Goal: Find specific page/section: Find specific page/section

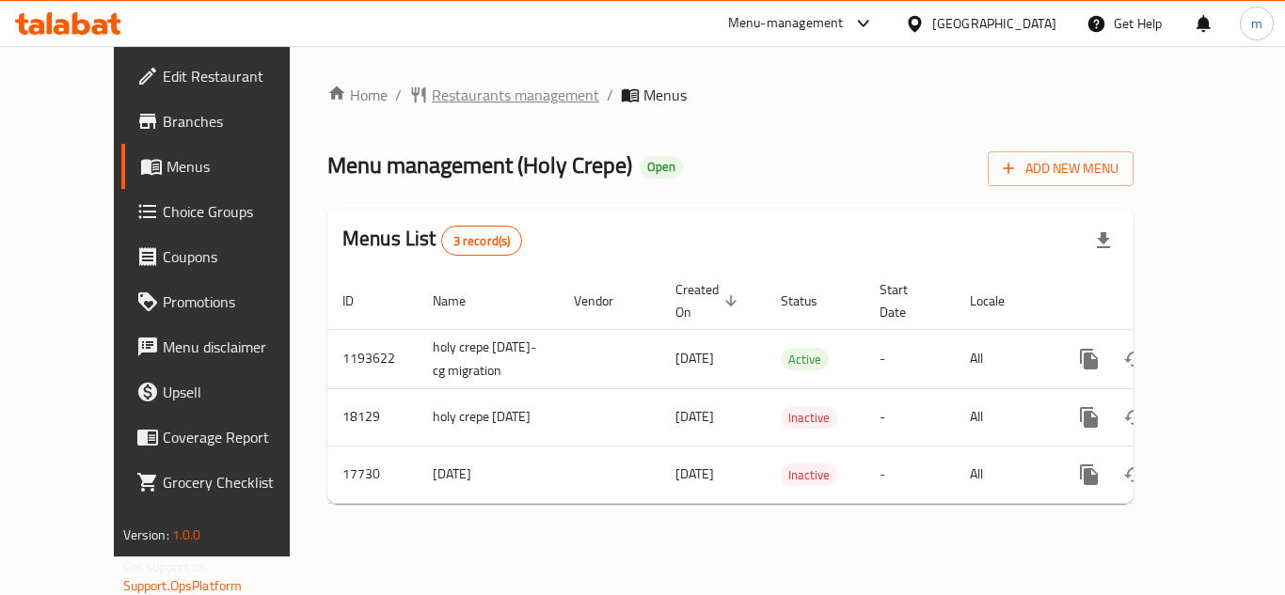
click at [477, 99] on span "Restaurants management" at bounding box center [515, 95] width 167 height 23
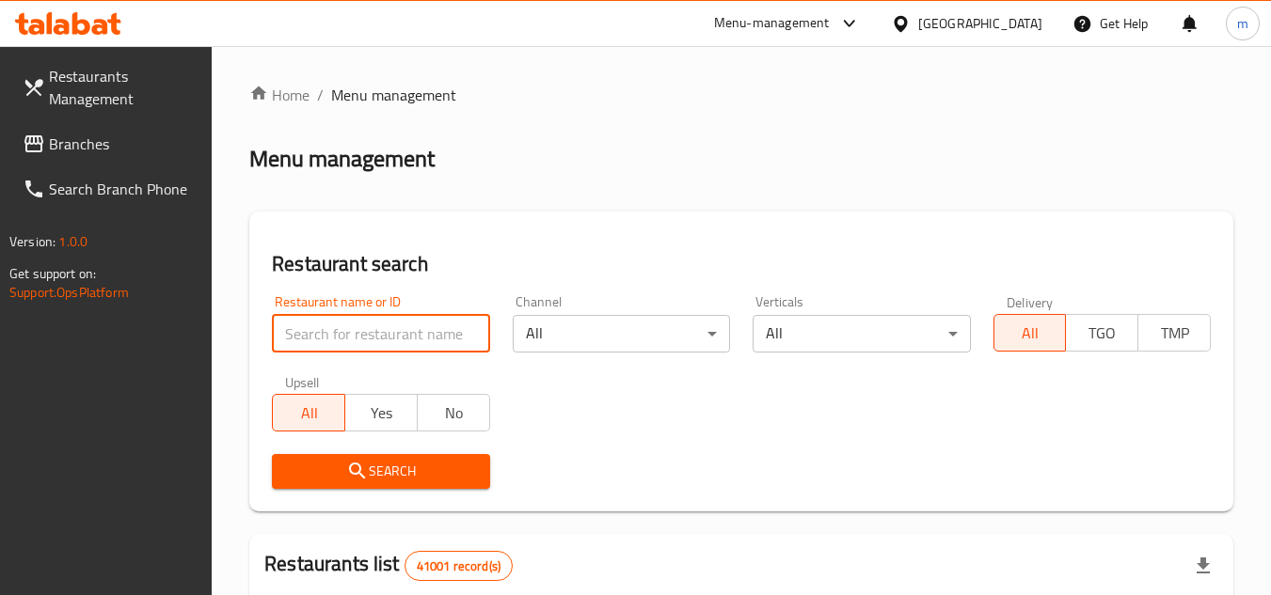
click at [402, 334] on input "search" at bounding box center [380, 334] width 217 height 38
paste input "19579"
type input "19579"
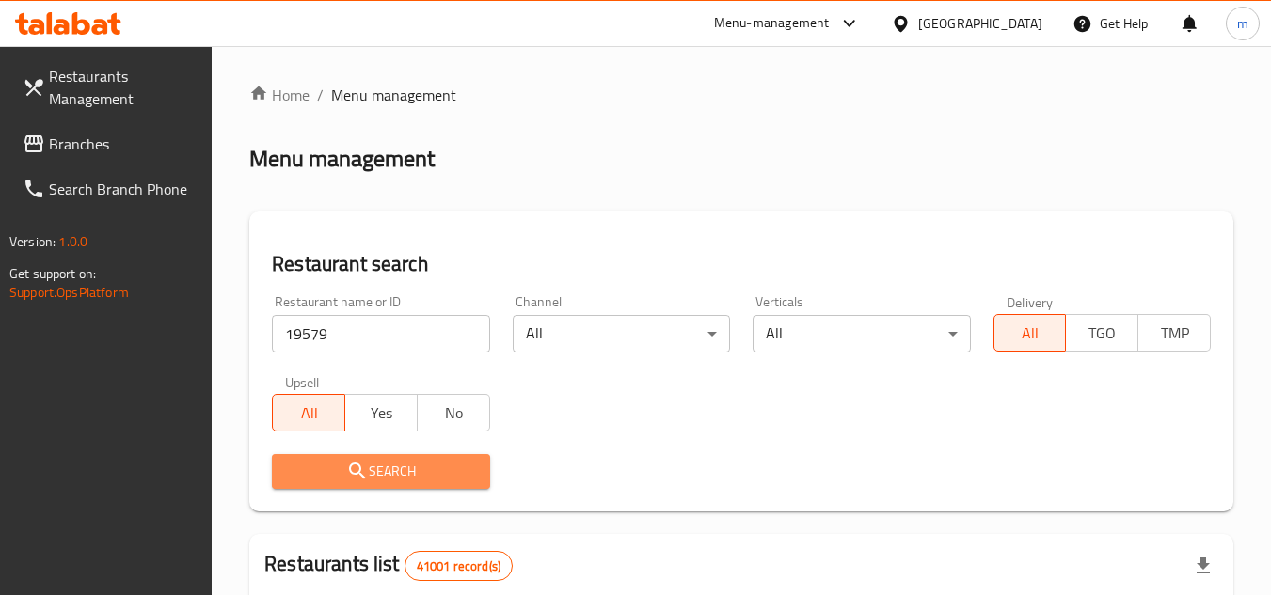
click at [389, 457] on button "Search" at bounding box center [380, 471] width 217 height 35
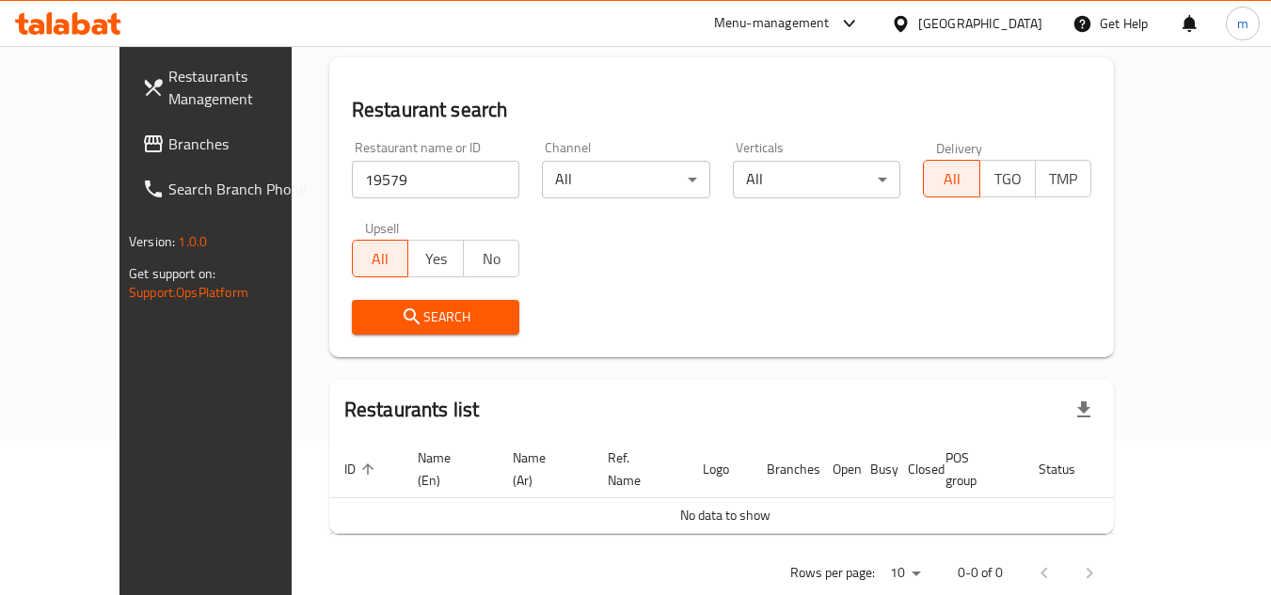
scroll to position [173, 0]
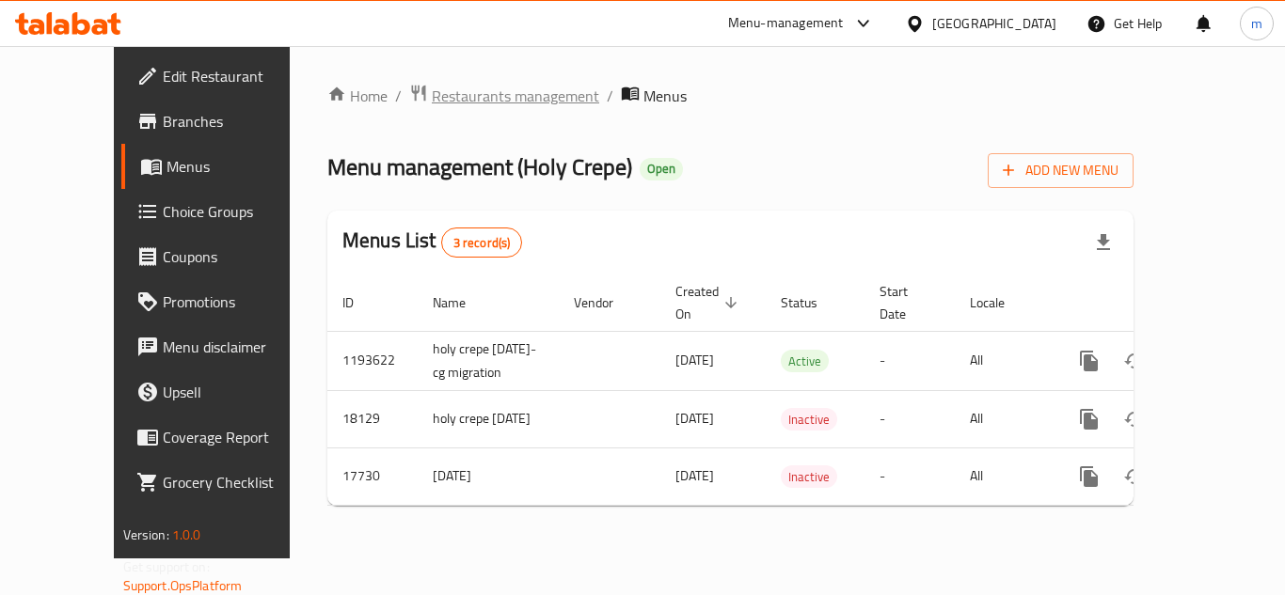
click at [432, 97] on span "Restaurants management" at bounding box center [515, 96] width 167 height 23
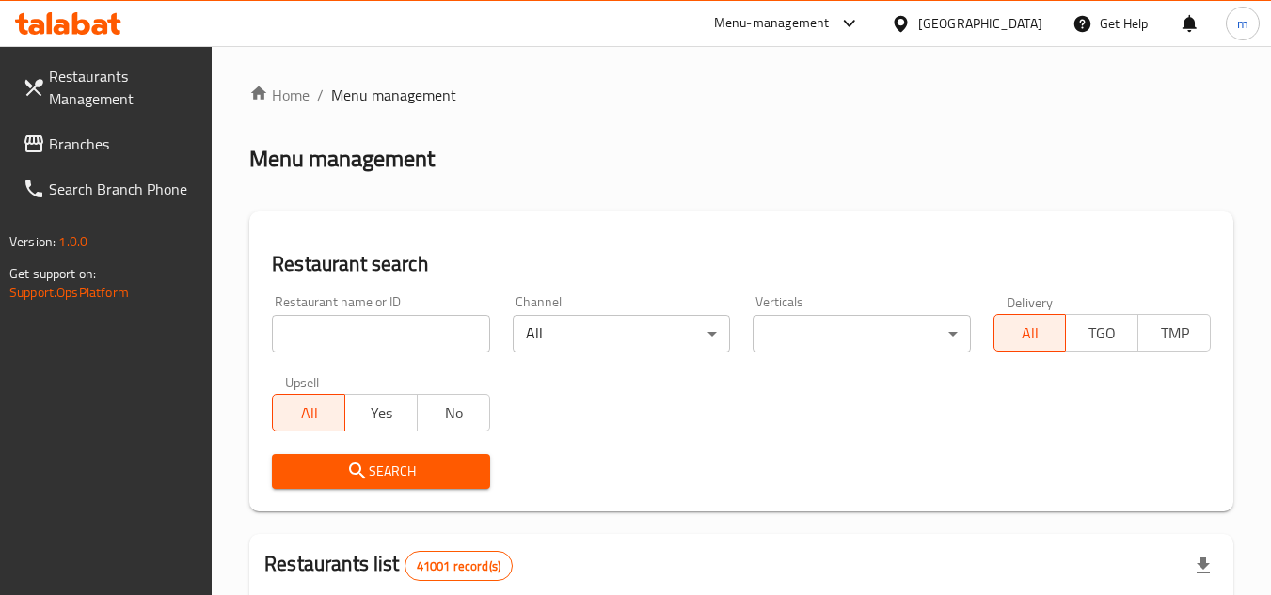
click at [418, 347] on input "search" at bounding box center [380, 334] width 217 height 38
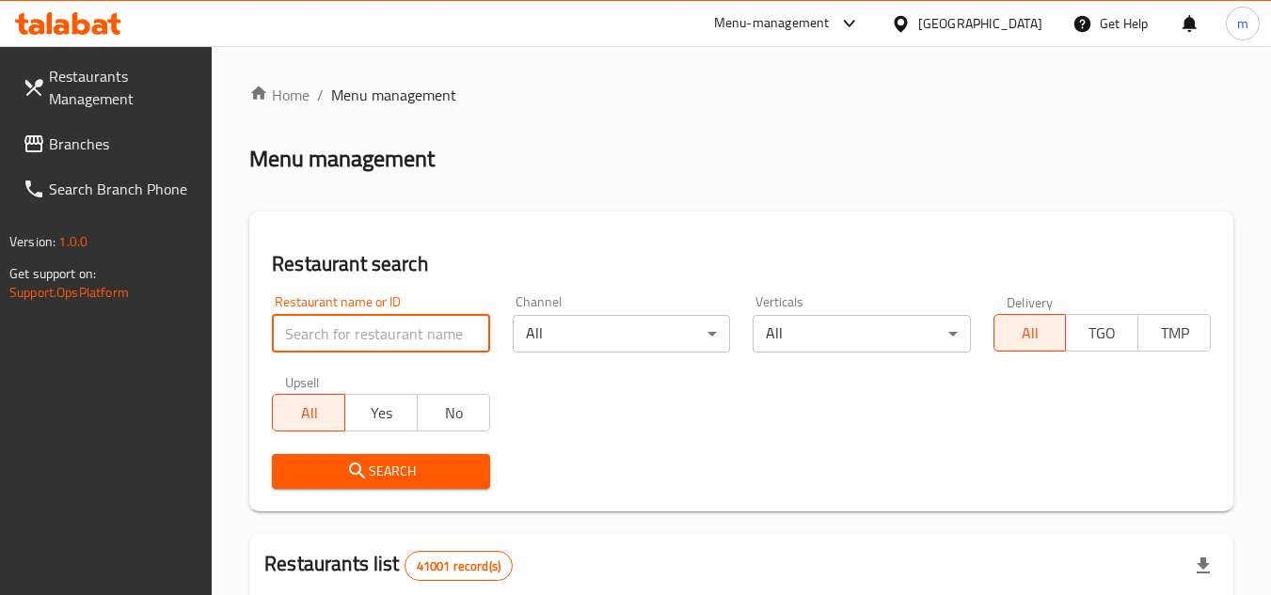
paste input "9780"
type input "9780"
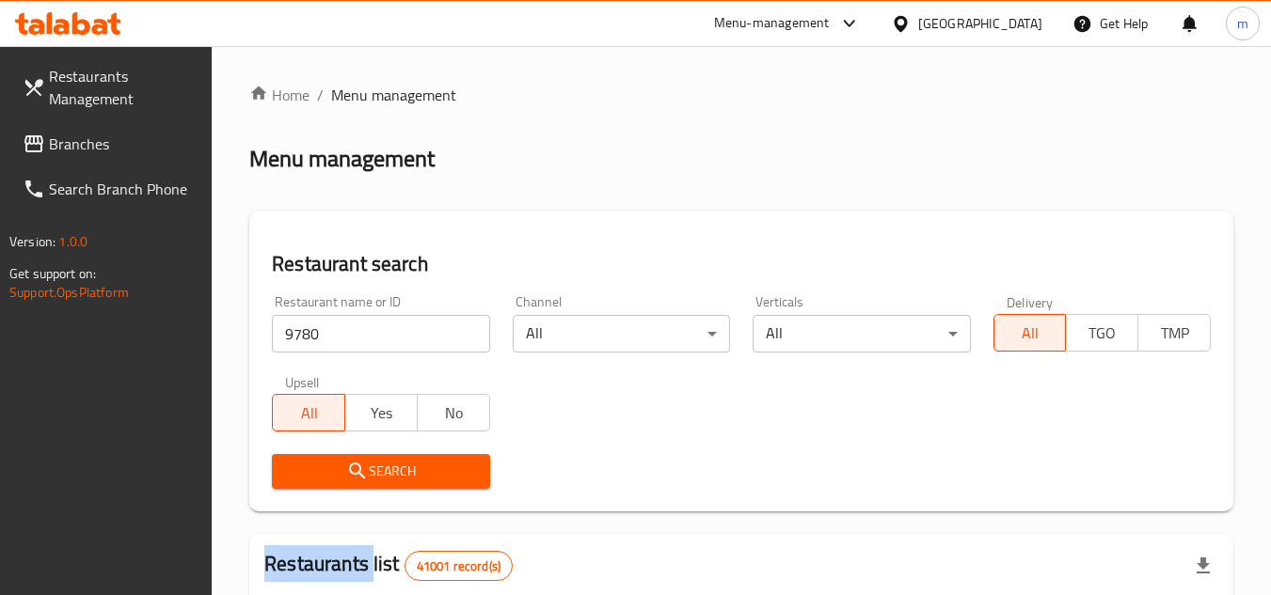
click at [439, 489] on div "Search" at bounding box center [381, 471] width 240 height 57
click at [445, 476] on span "Search" at bounding box center [380, 472] width 187 height 24
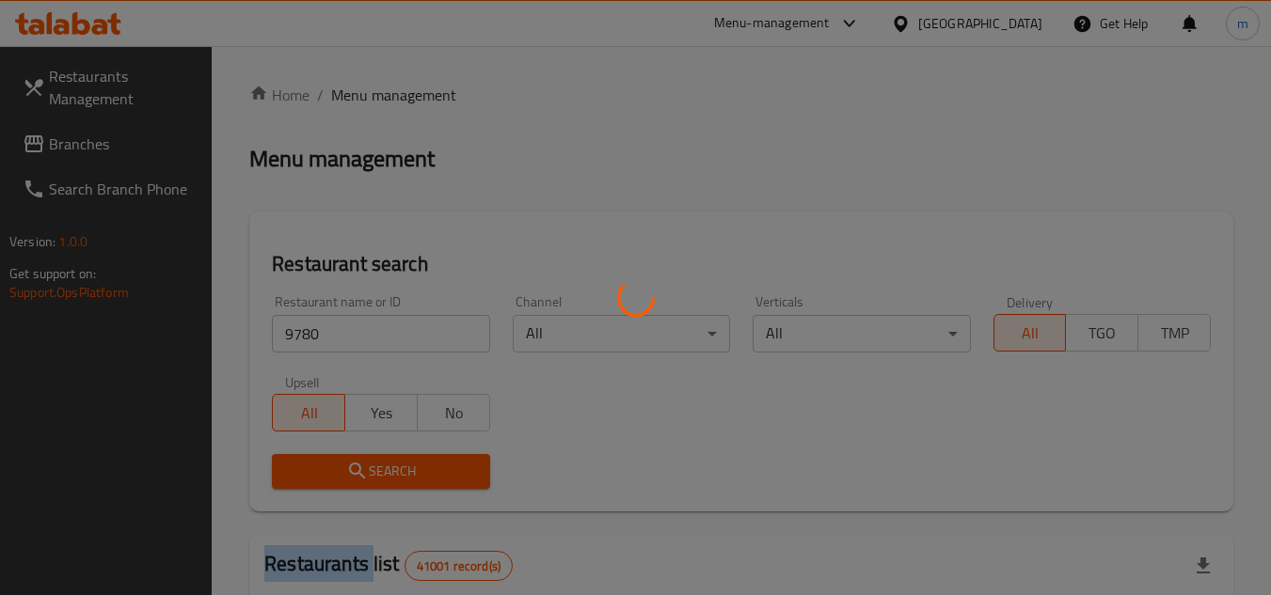
click at [445, 476] on div at bounding box center [635, 297] width 1271 height 595
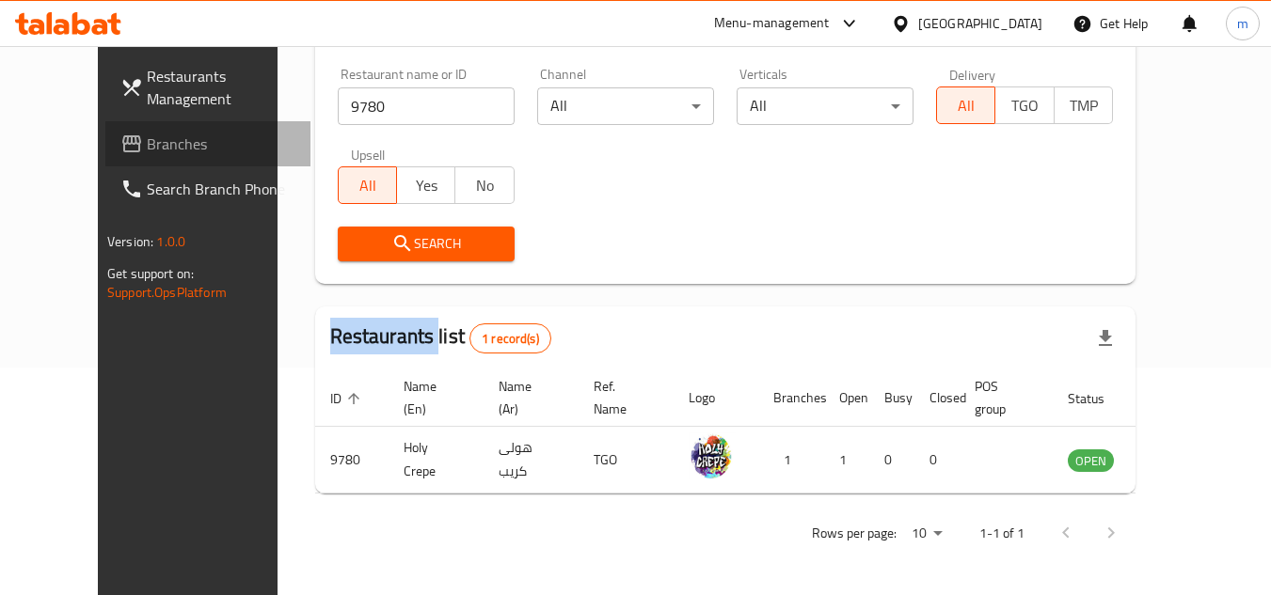
click at [147, 146] on span "Branches" at bounding box center [221, 144] width 149 height 23
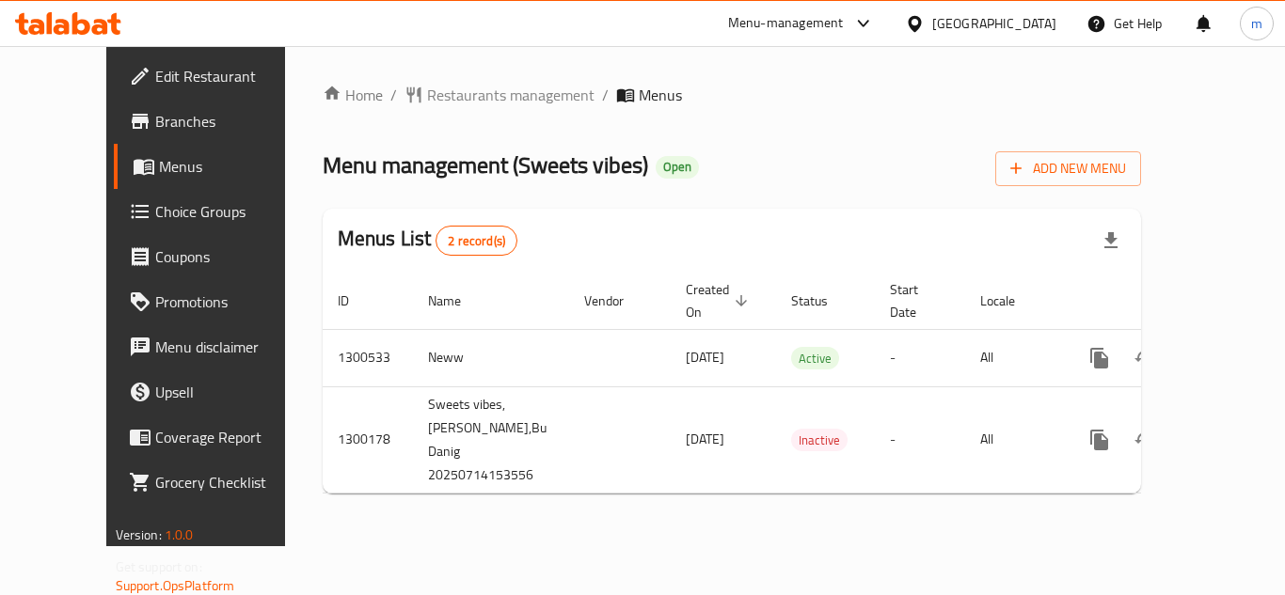
click at [451, 100] on span "Restaurants management" at bounding box center [510, 95] width 167 height 23
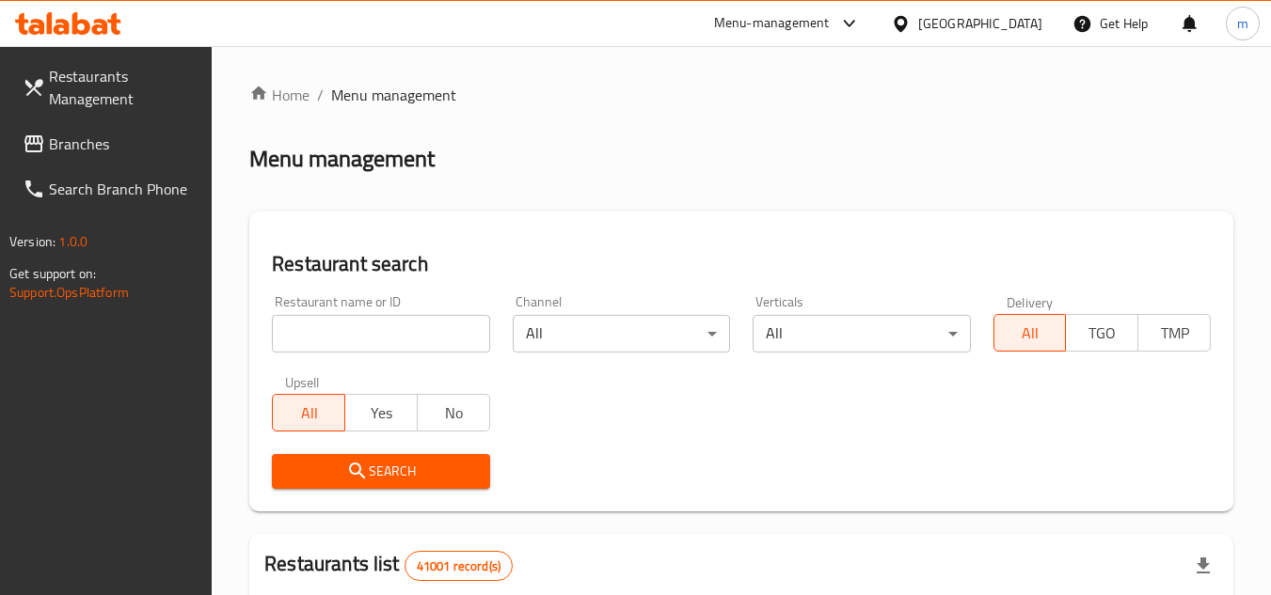
click at [421, 322] on div at bounding box center [635, 297] width 1271 height 595
click at [418, 337] on input "search" at bounding box center [380, 334] width 217 height 38
paste input "701656"
type input "701656"
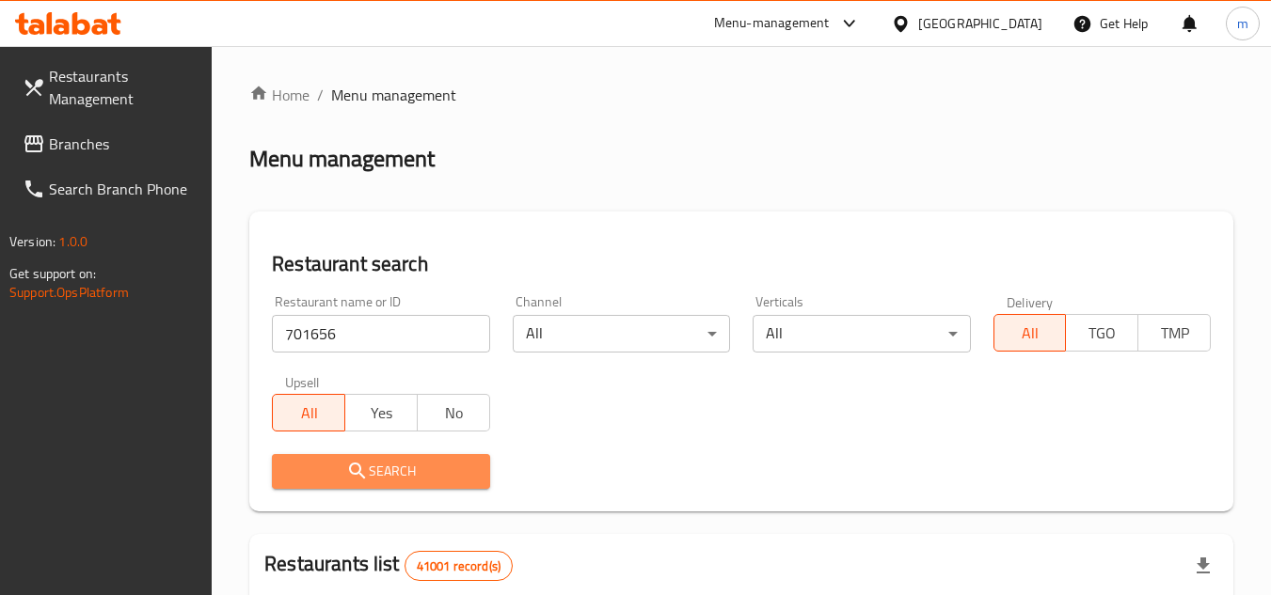
click at [374, 485] on button "Search" at bounding box center [380, 471] width 217 height 35
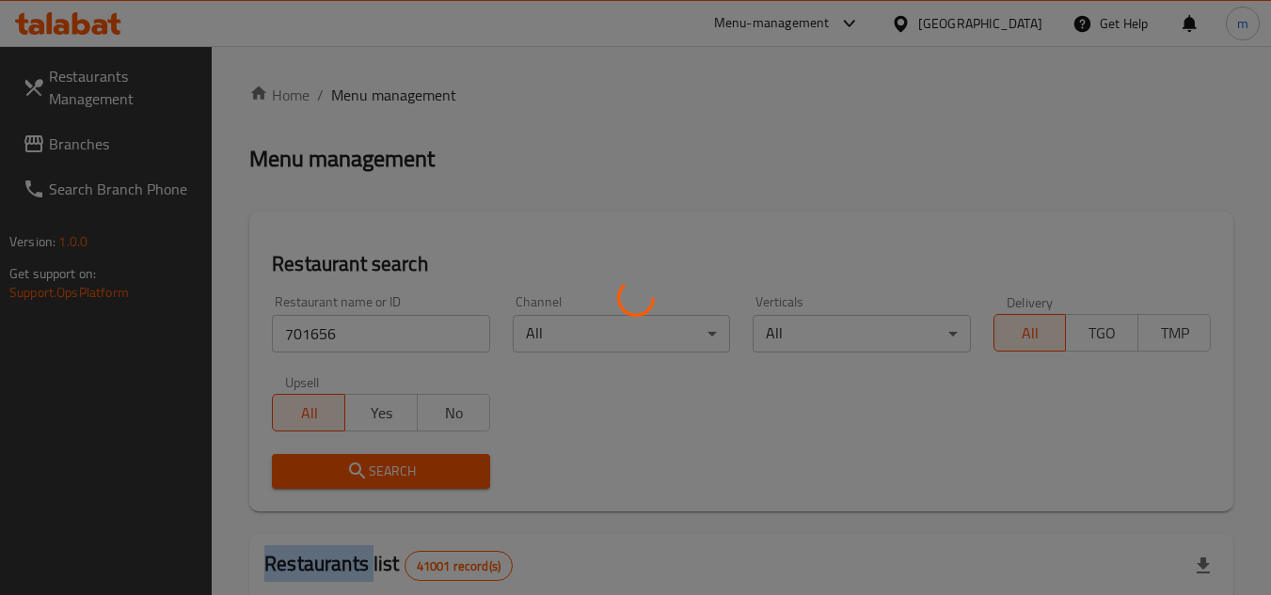
click at [374, 485] on div at bounding box center [635, 297] width 1271 height 595
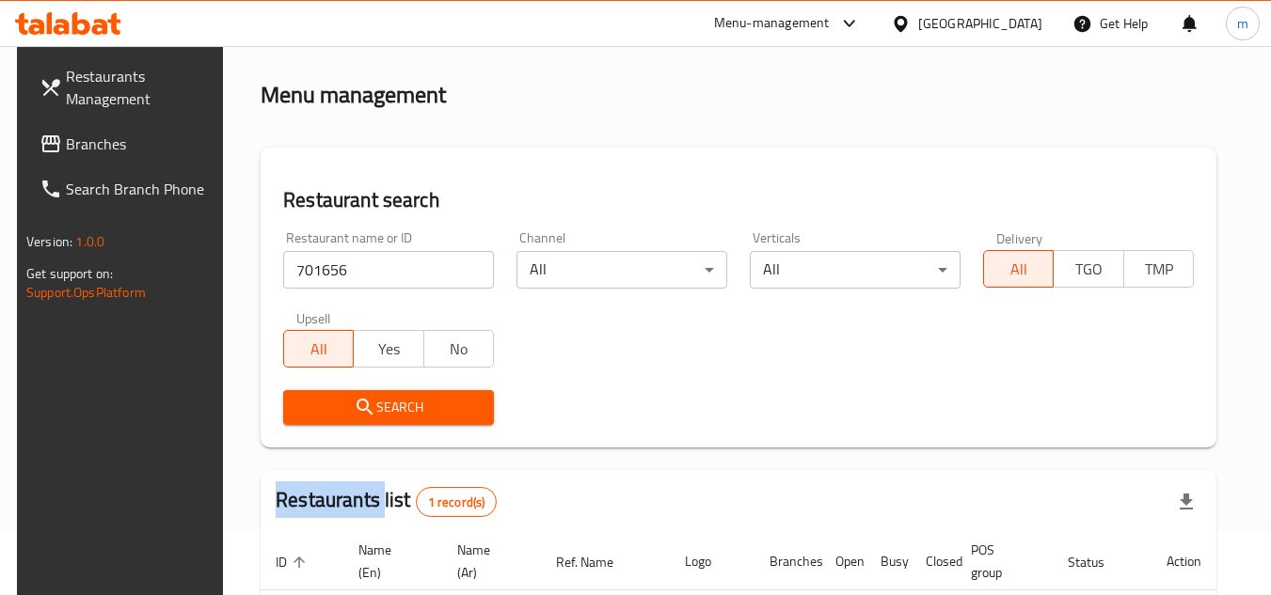
scroll to position [188, 0]
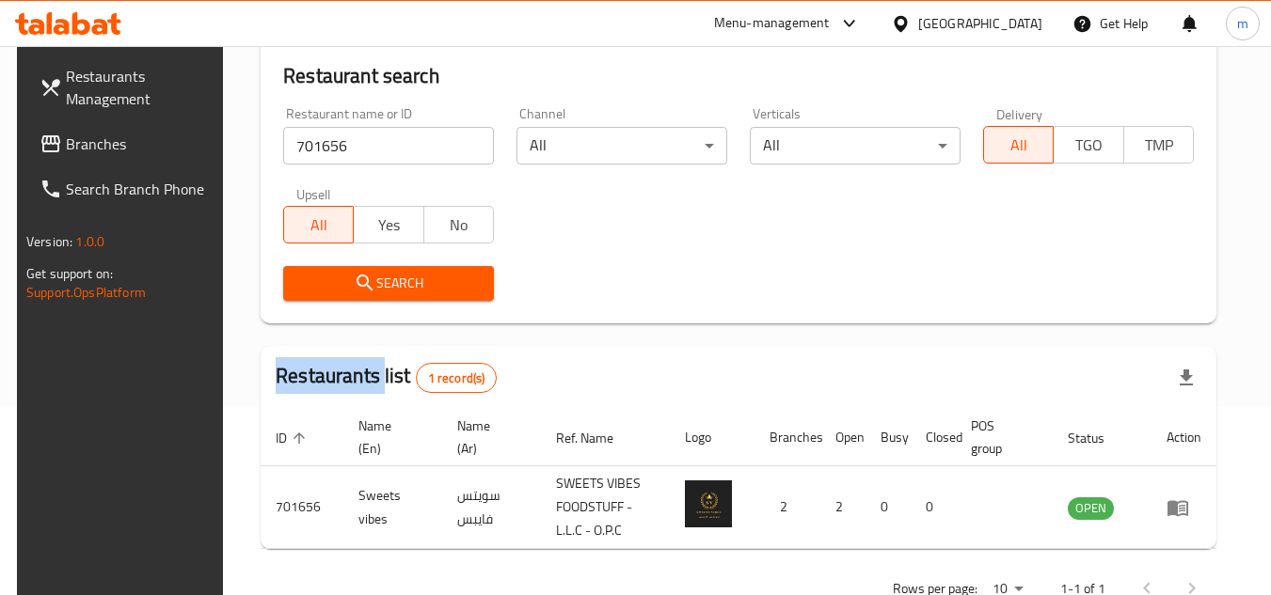
click at [127, 128] on link "Branches" at bounding box center [126, 143] width 205 height 45
